Goal: Entertainment & Leisure: Consume media (video, audio)

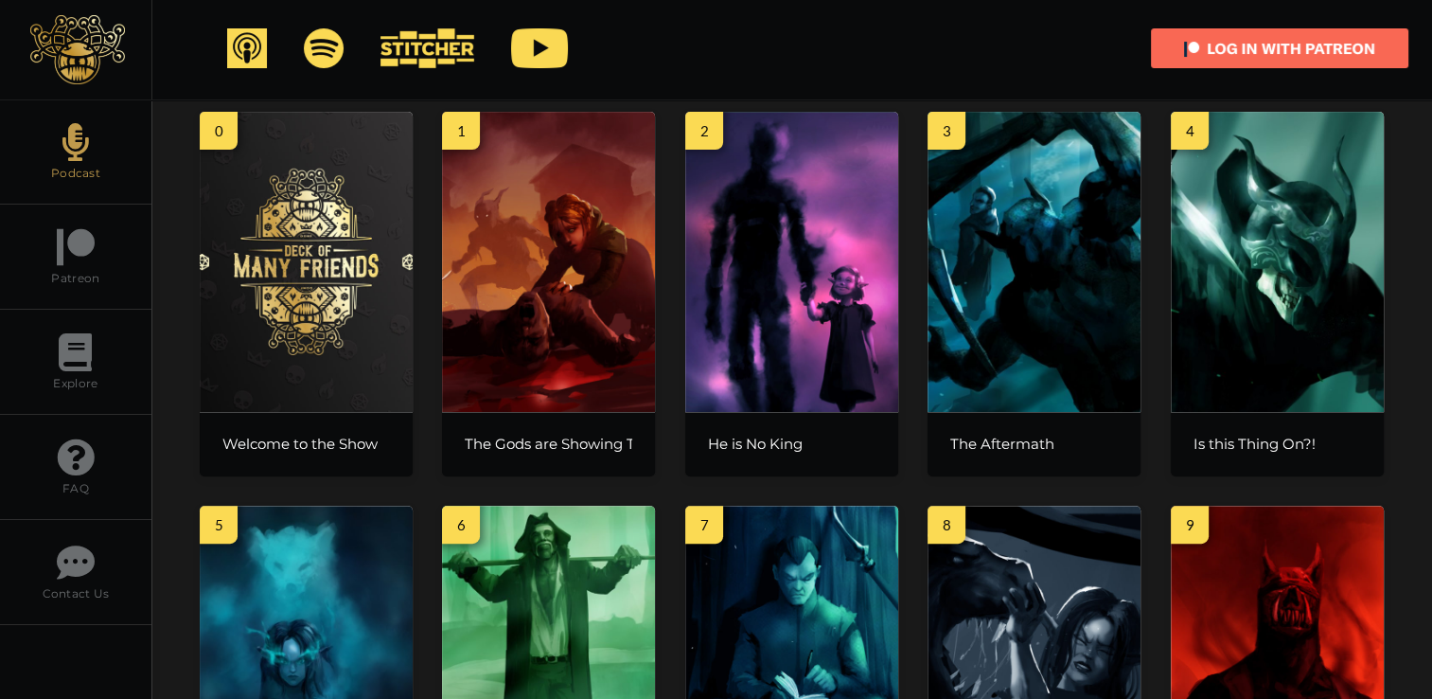
scroll to position [689, 0]
click at [337, 275] on img at bounding box center [306, 262] width 213 height 300
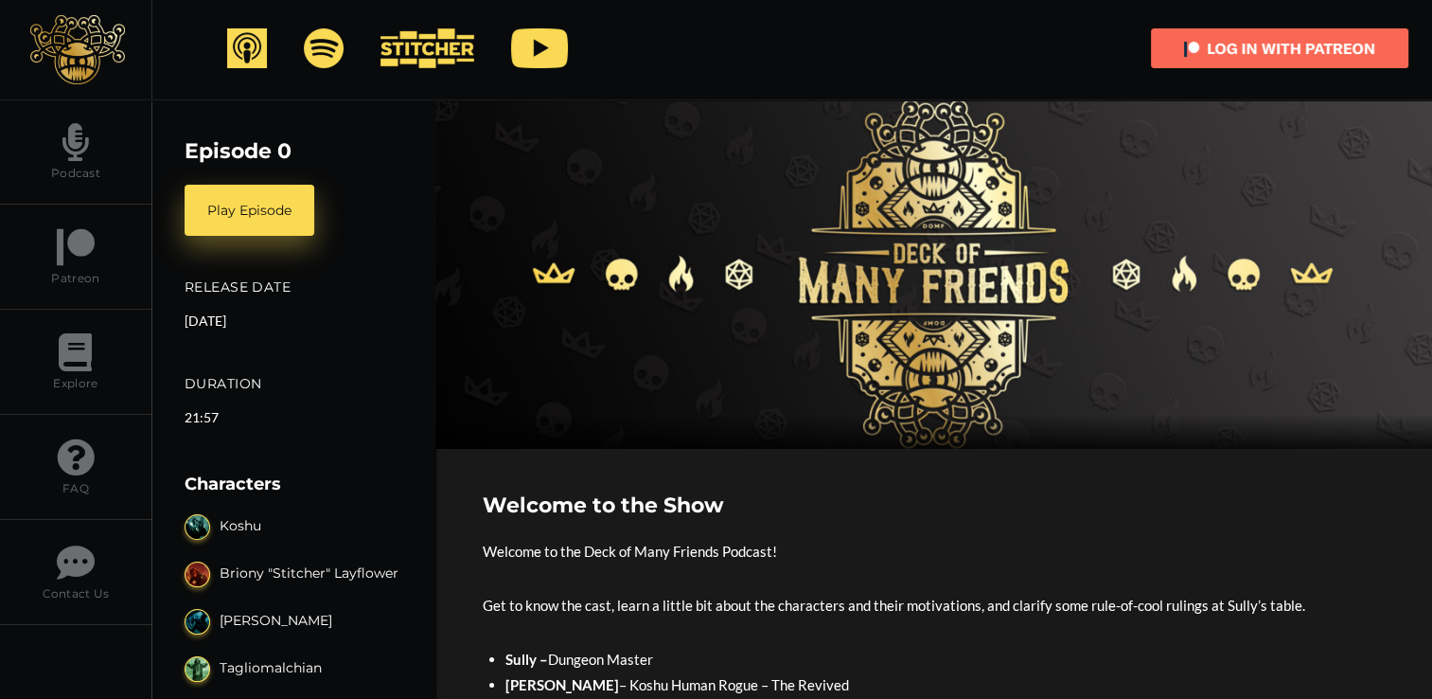
click at [89, 48] on img at bounding box center [77, 49] width 95 height 69
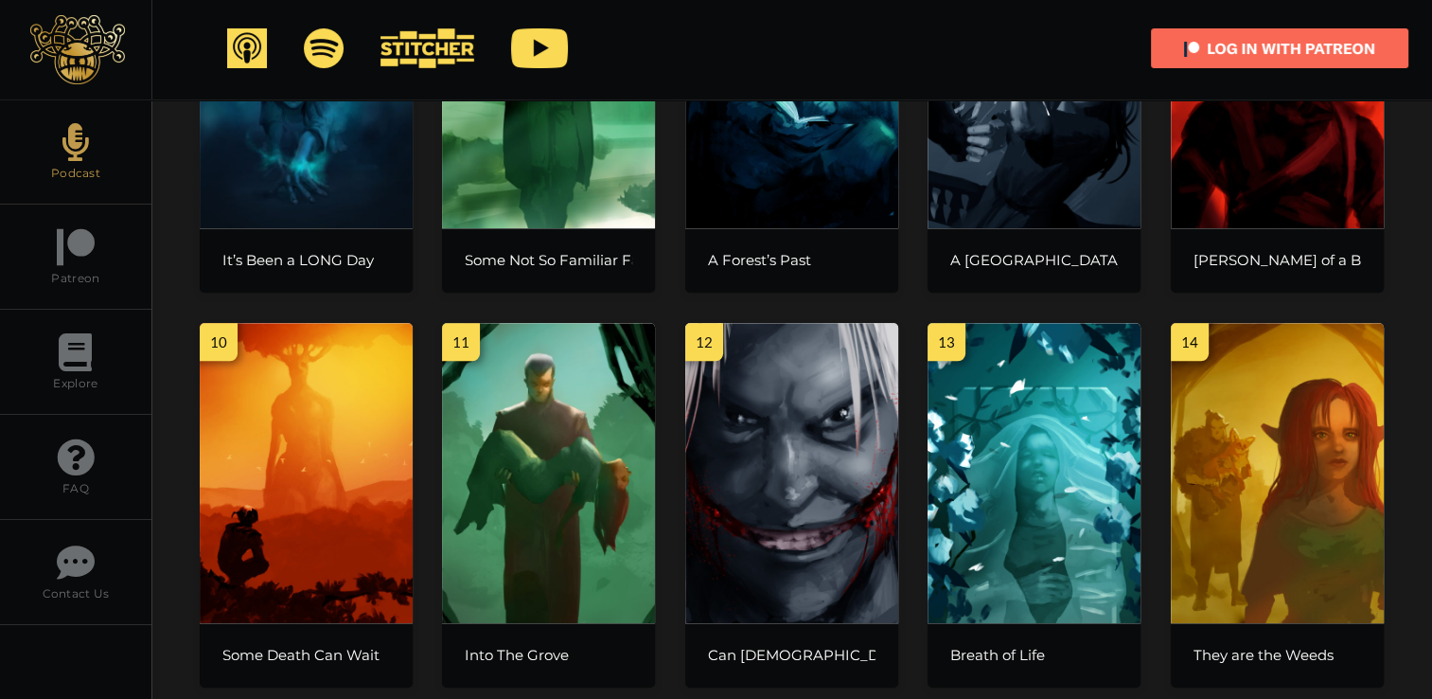
scroll to position [1265, 0]
